Goal: Information Seeking & Learning: Learn about a topic

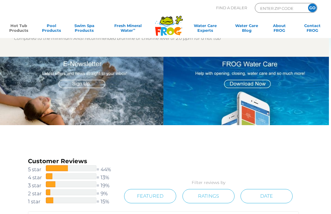
scroll to position [604, 0]
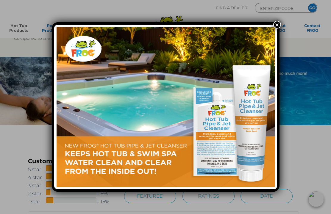
click at [278, 21] on button "×" at bounding box center [277, 25] width 8 height 8
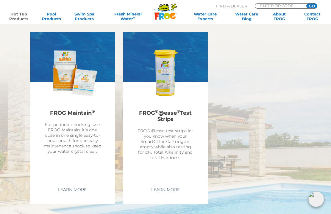
scroll to position [1402, 0]
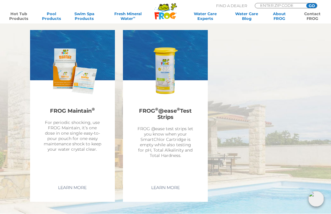
click at [318, 16] on link "Contact FROG" at bounding box center [312, 17] width 26 height 10
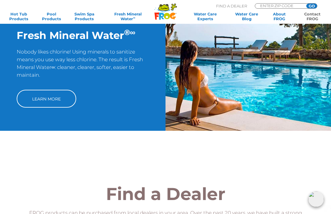
scroll to position [321, 0]
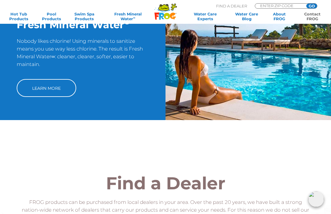
click at [37, 87] on link "Learn More" at bounding box center [47, 88] width 60 height 18
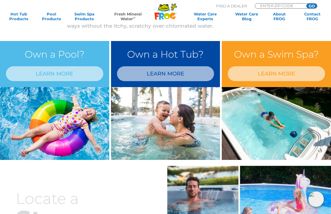
scroll to position [414, 0]
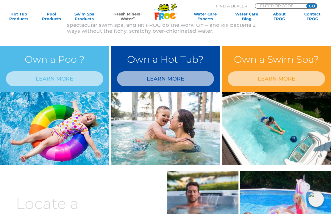
click at [174, 78] on link "LEARN MORE" at bounding box center [165, 78] width 97 height 15
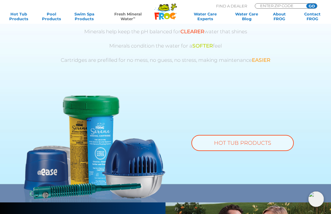
scroll to position [325, 0]
